Goal: Task Accomplishment & Management: Use online tool/utility

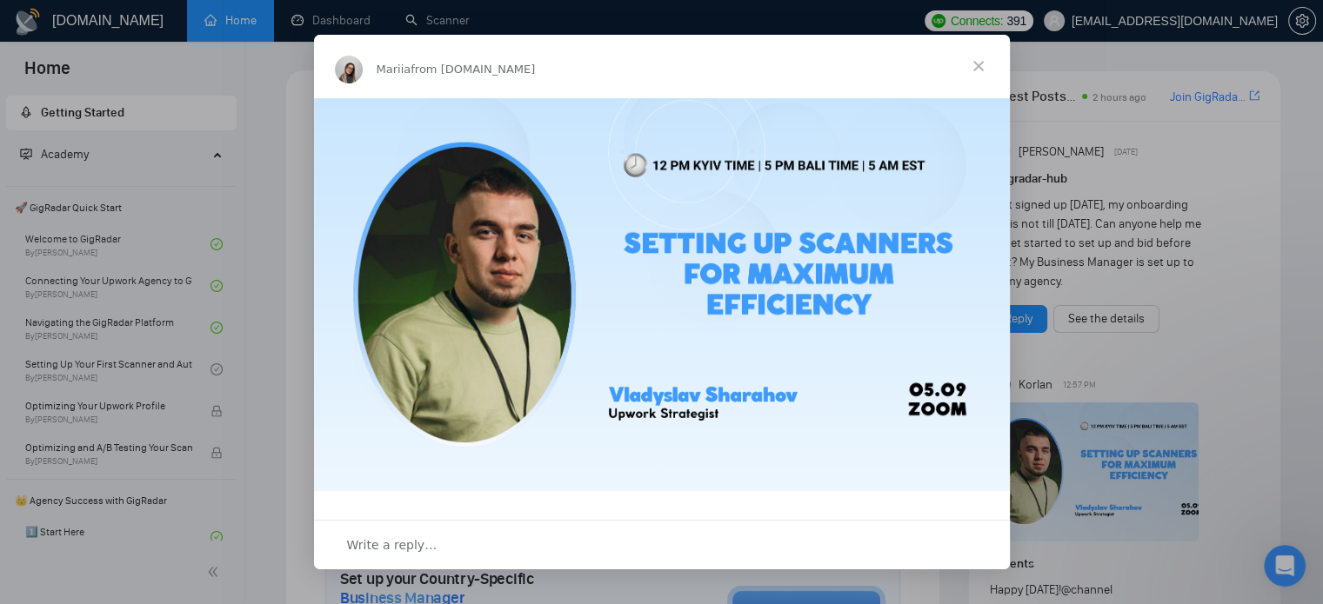
click at [976, 64] on span "Close" at bounding box center [978, 66] width 63 height 63
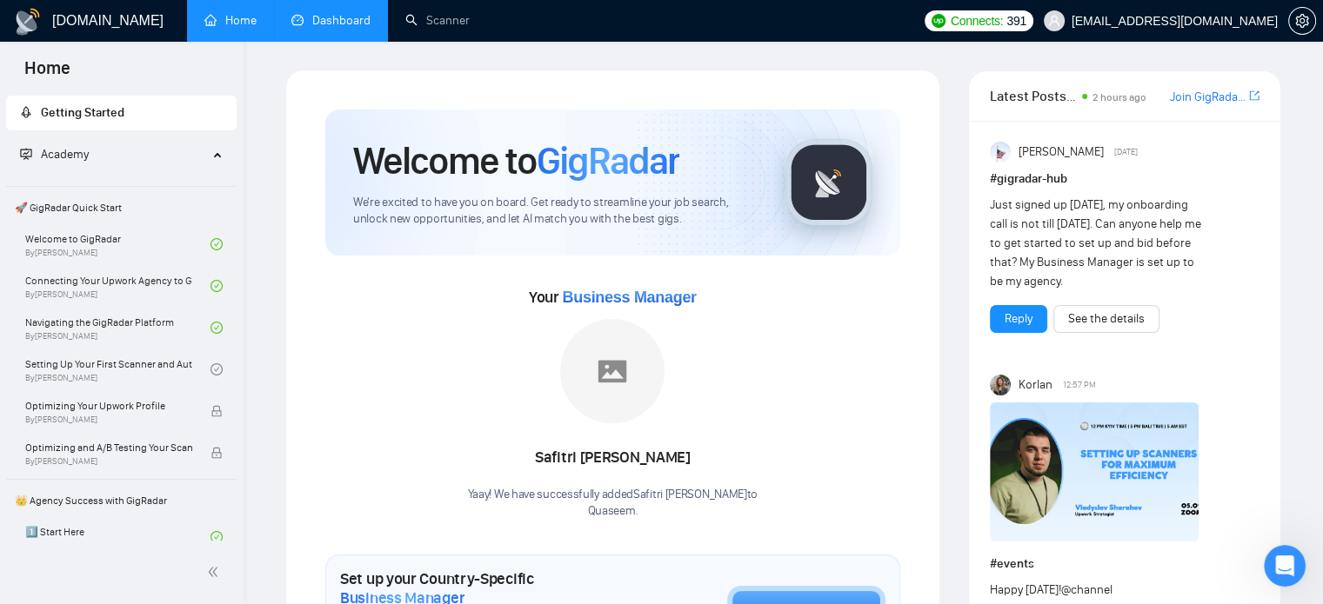
click at [347, 28] on link "Dashboard" at bounding box center [330, 20] width 79 height 15
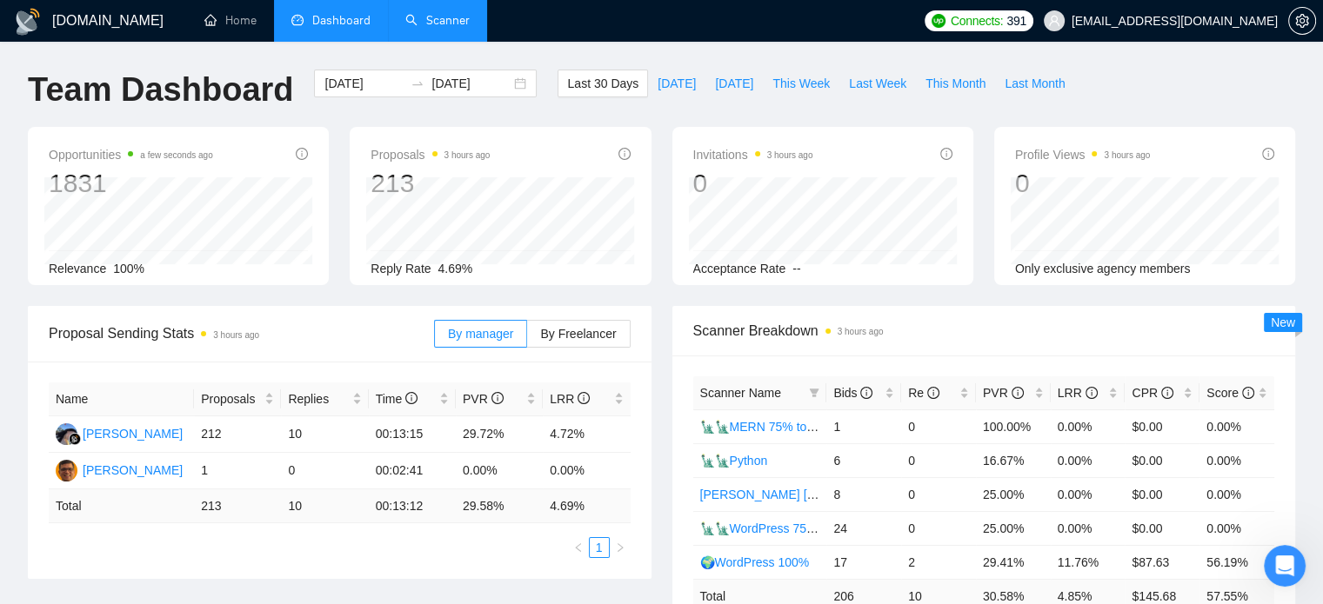
click at [442, 19] on link "Scanner" at bounding box center [437, 20] width 64 height 15
